Goal: Information Seeking & Learning: Find specific fact

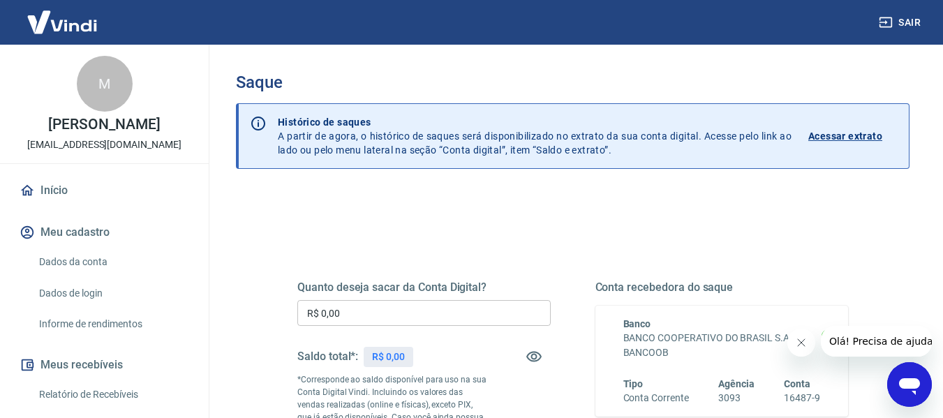
scroll to position [70, 0]
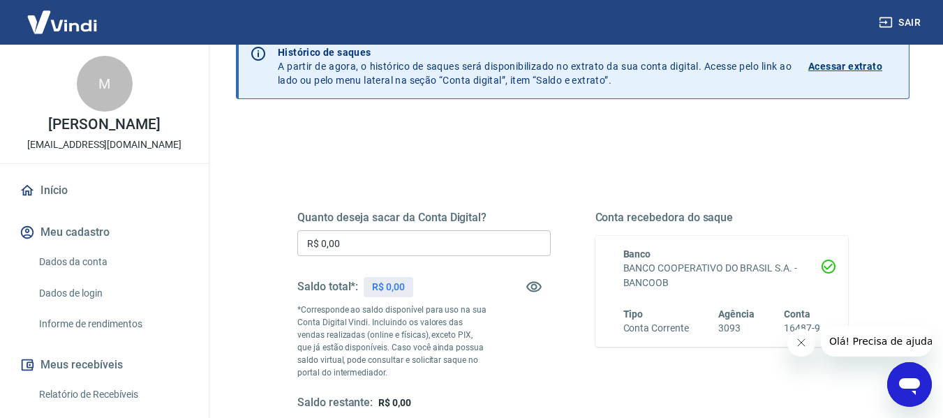
click at [98, 399] on link "Relatório de Recebíveis" at bounding box center [112, 394] width 158 height 29
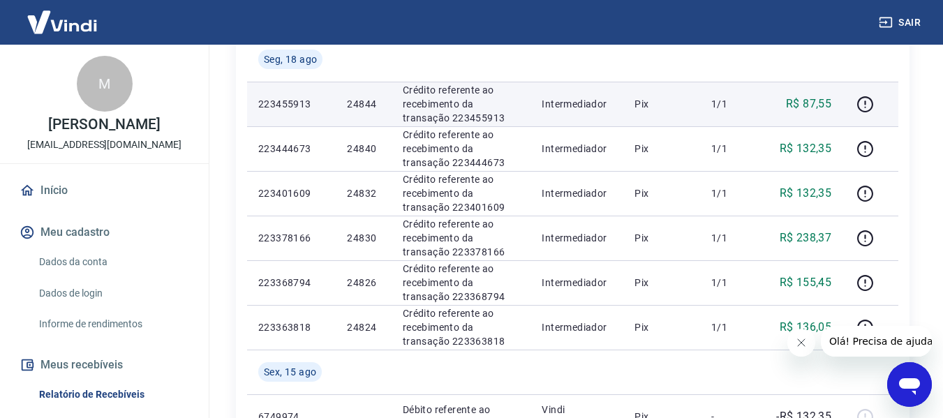
scroll to position [352, 0]
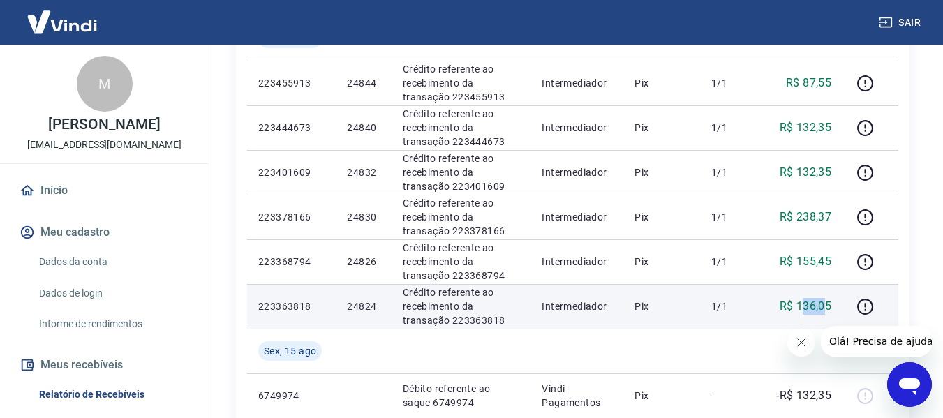
drag, startPoint x: 800, startPoint y: 308, endPoint x: 826, endPoint y: 299, distance: 27.1
click at [828, 301] on p "R$ 136,05" at bounding box center [805, 306] width 52 height 17
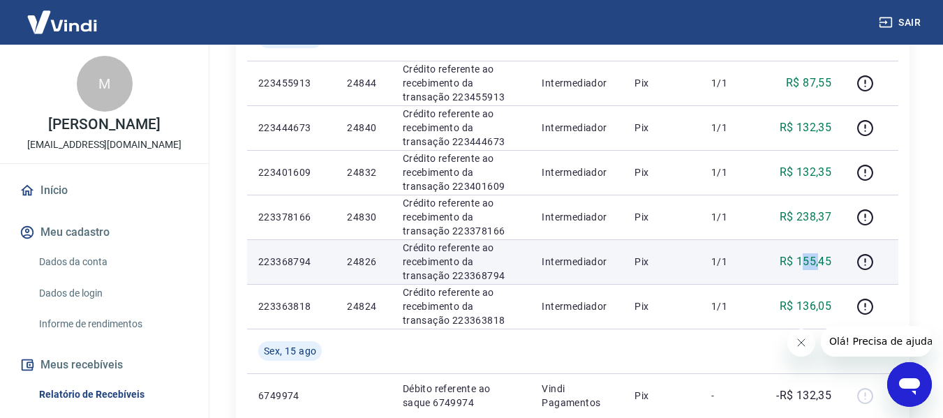
drag, startPoint x: 805, startPoint y: 264, endPoint x: 819, endPoint y: 260, distance: 14.4
click at [819, 260] on p "R$ 155,45" at bounding box center [805, 261] width 52 height 17
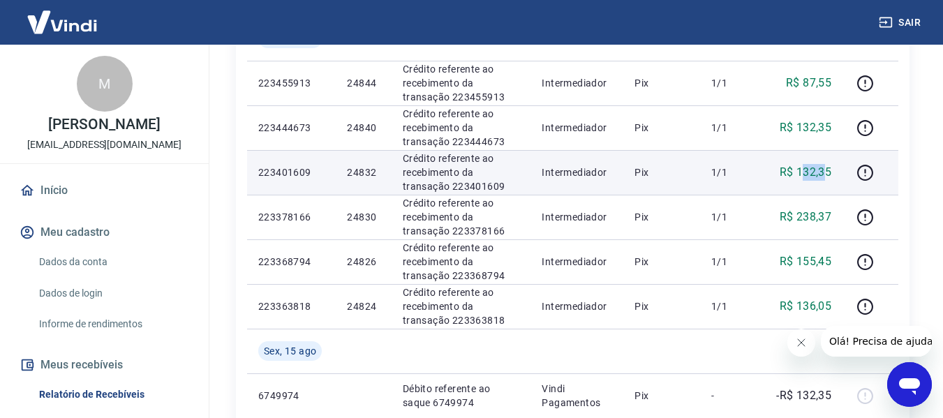
drag, startPoint x: 807, startPoint y: 174, endPoint x: 825, endPoint y: 176, distance: 17.5
click at [825, 176] on p "R$ 132,35" at bounding box center [805, 172] width 52 height 17
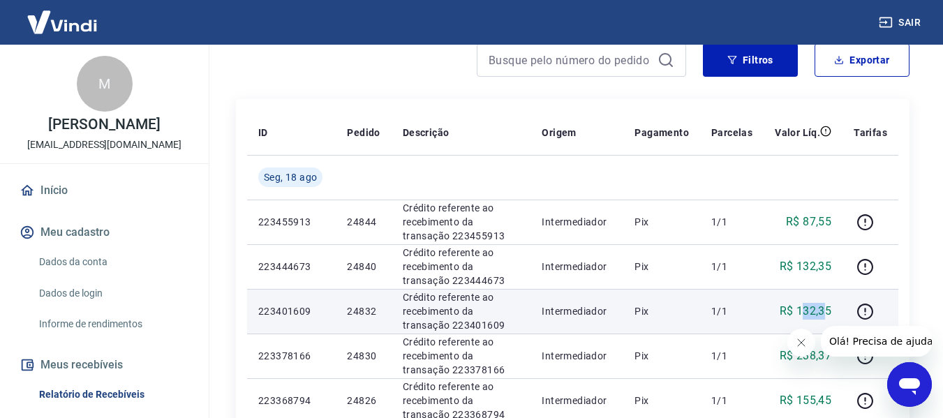
scroll to position [212, 0]
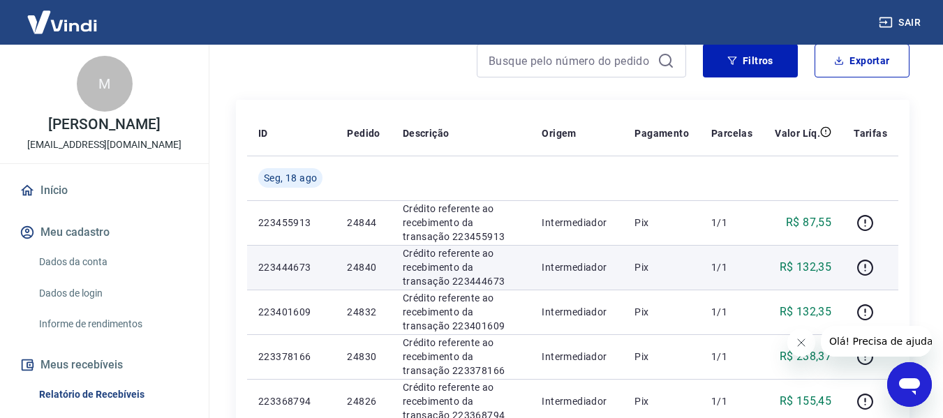
click at [822, 265] on p "R$ 132,35" at bounding box center [805, 267] width 52 height 17
copy p "132,35"
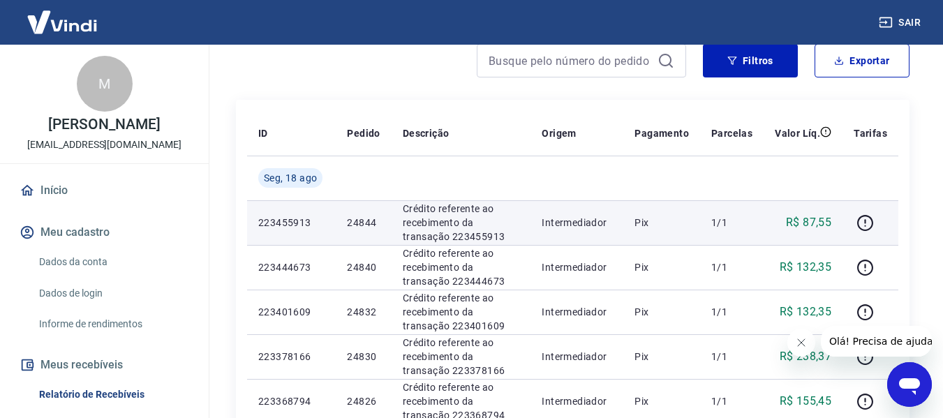
click at [825, 215] on p "R$ 87,55" at bounding box center [808, 222] width 45 height 17
click at [825, 216] on p "R$ 87,55" at bounding box center [808, 222] width 45 height 17
copy p "87,55"
